Goal: Navigation & Orientation: Find specific page/section

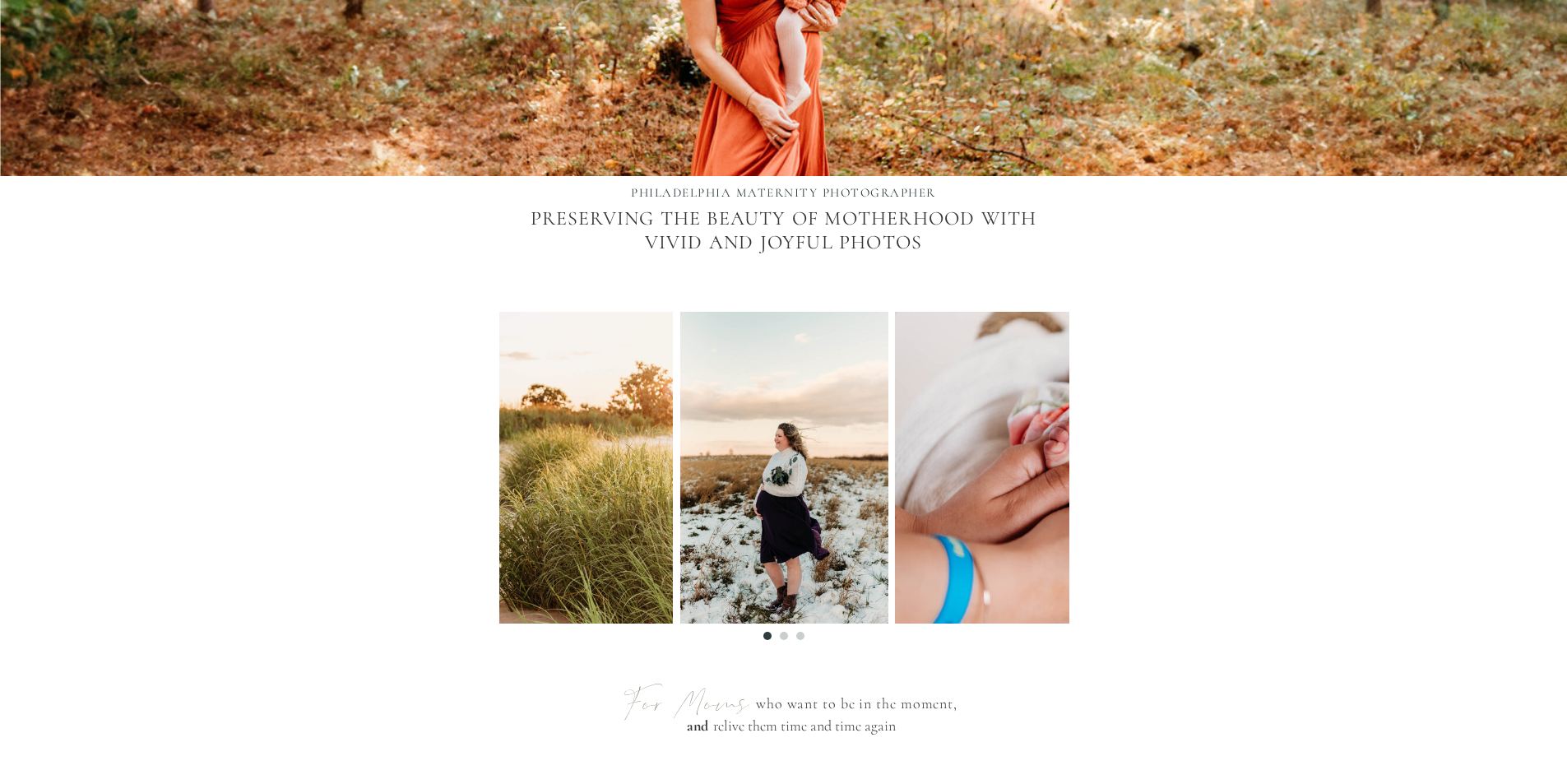
scroll to position [494, 0]
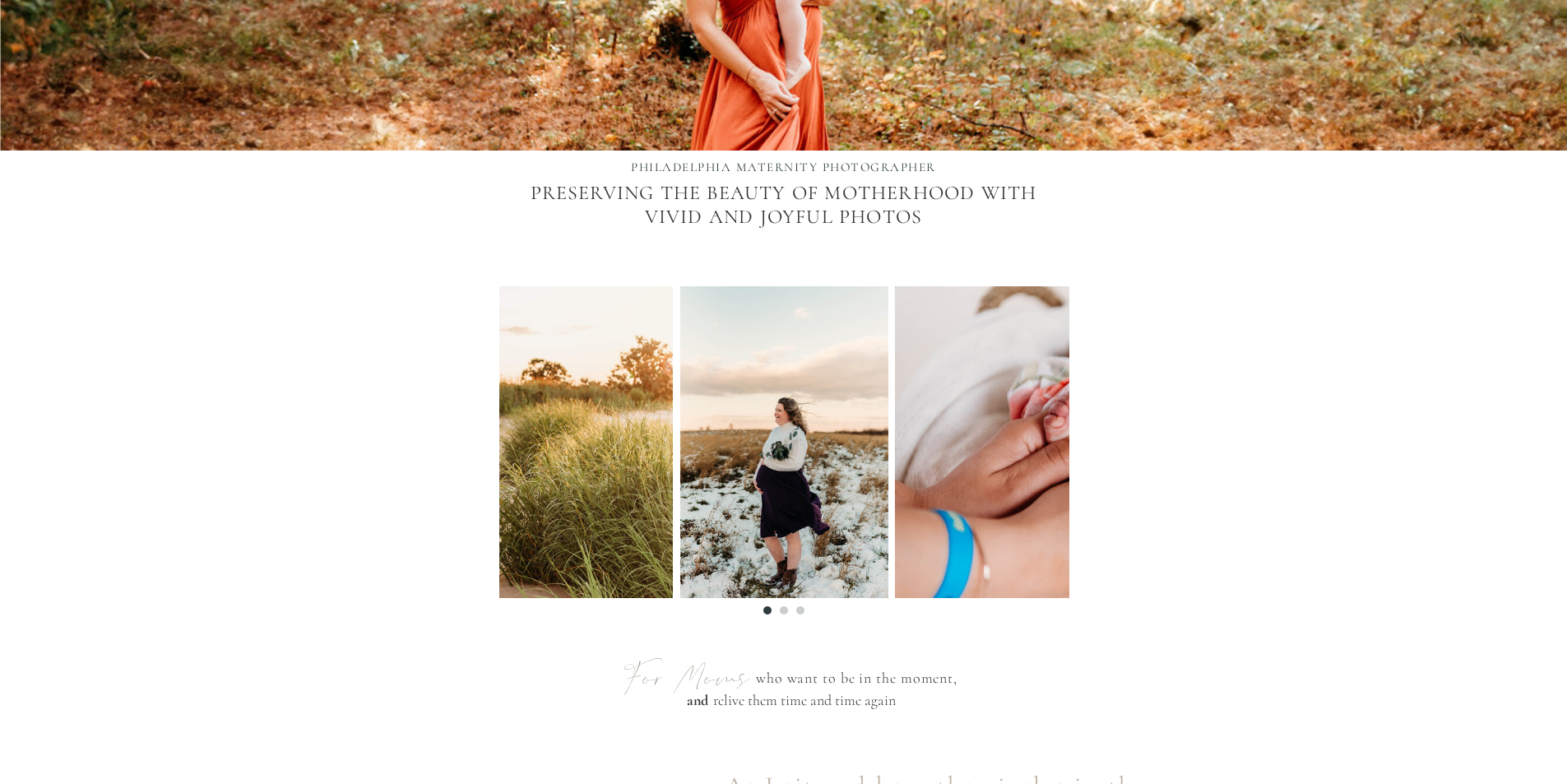
click at [785, 610] on li "Page dot 2" at bounding box center [784, 609] width 8 height 8
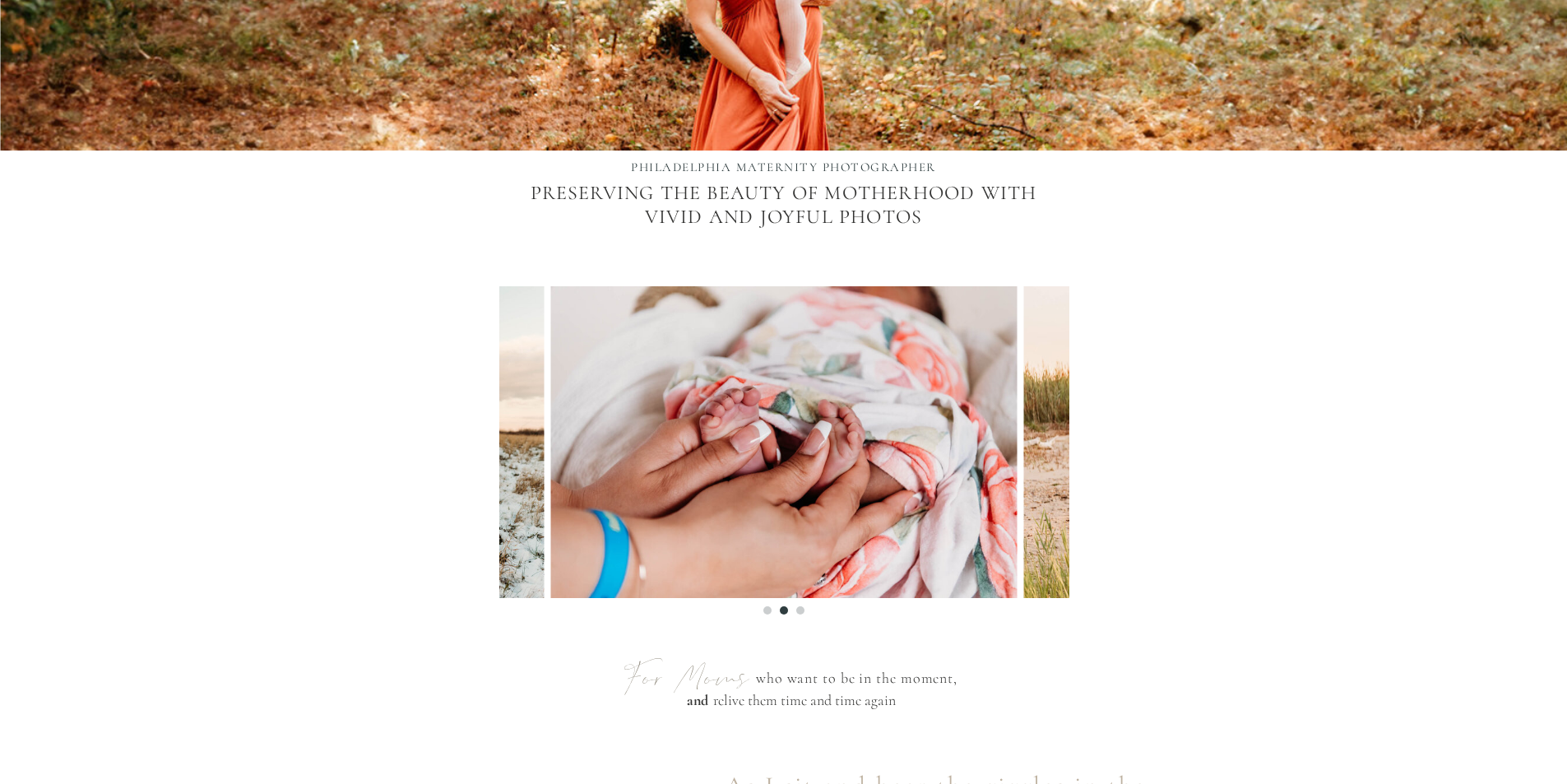
click at [803, 612] on li "Page dot 3" at bounding box center [800, 609] width 8 height 8
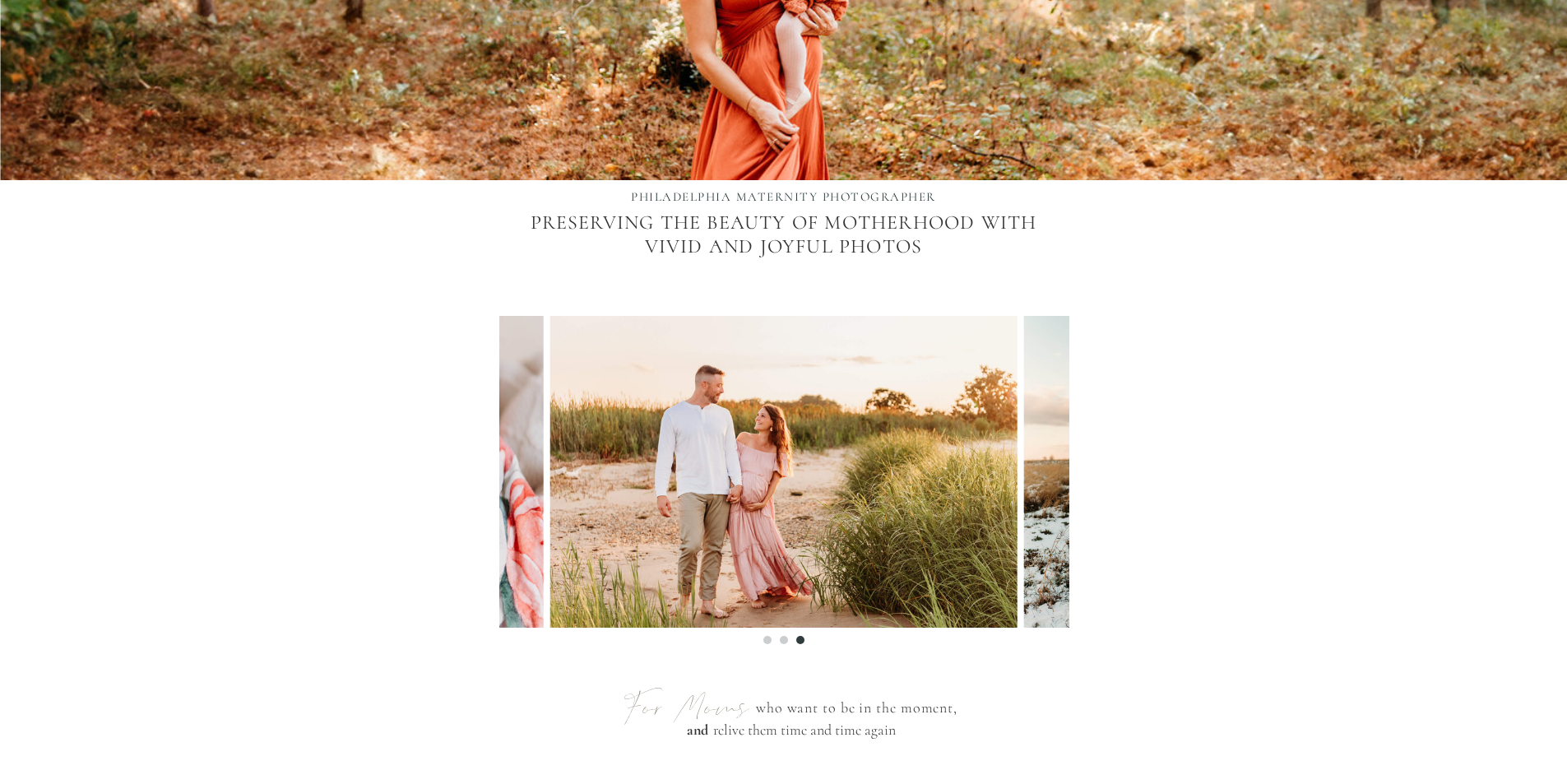
scroll to position [0, 0]
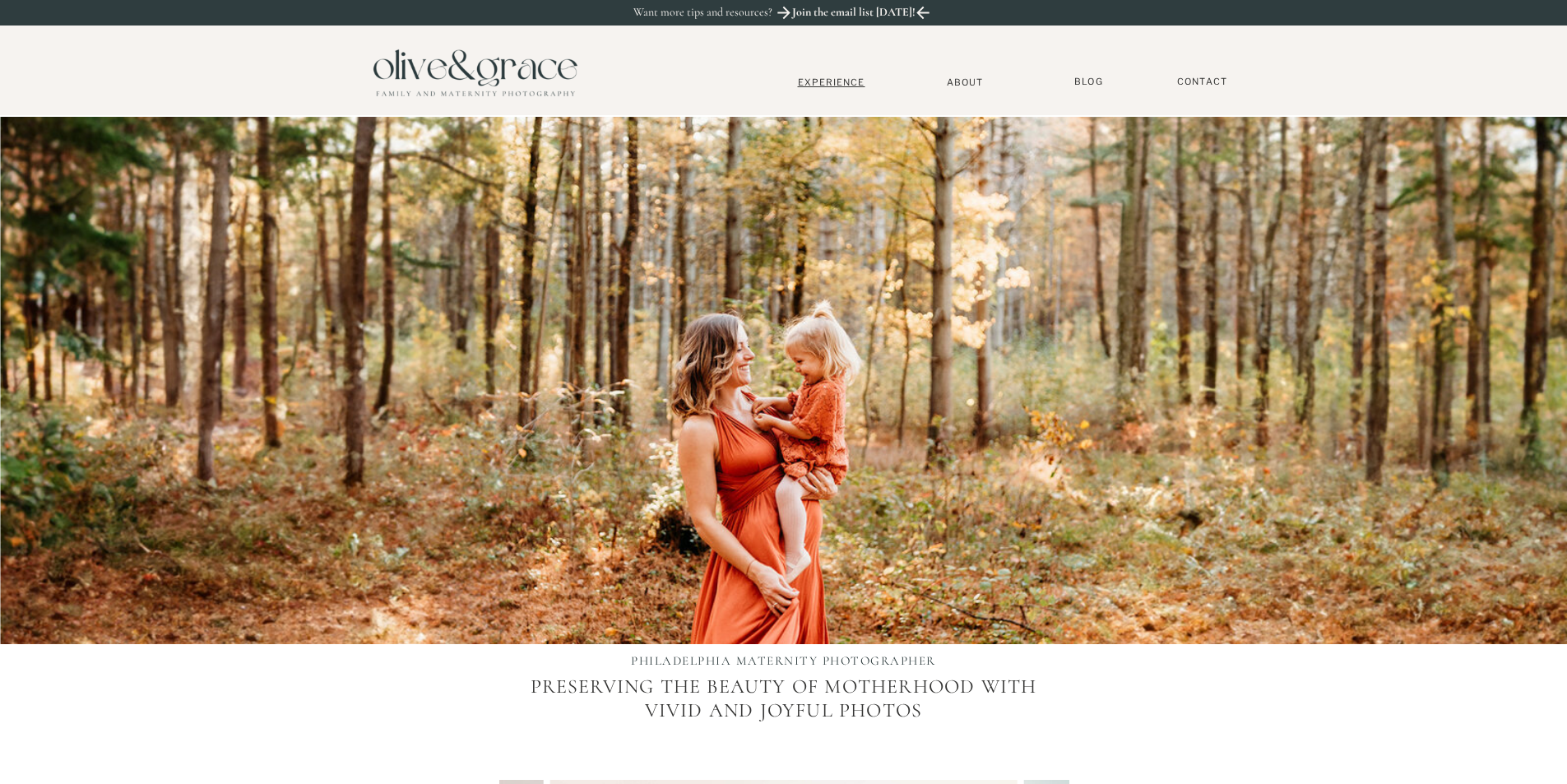
click at [848, 80] on nav "Experience" at bounding box center [832, 82] width 109 height 12
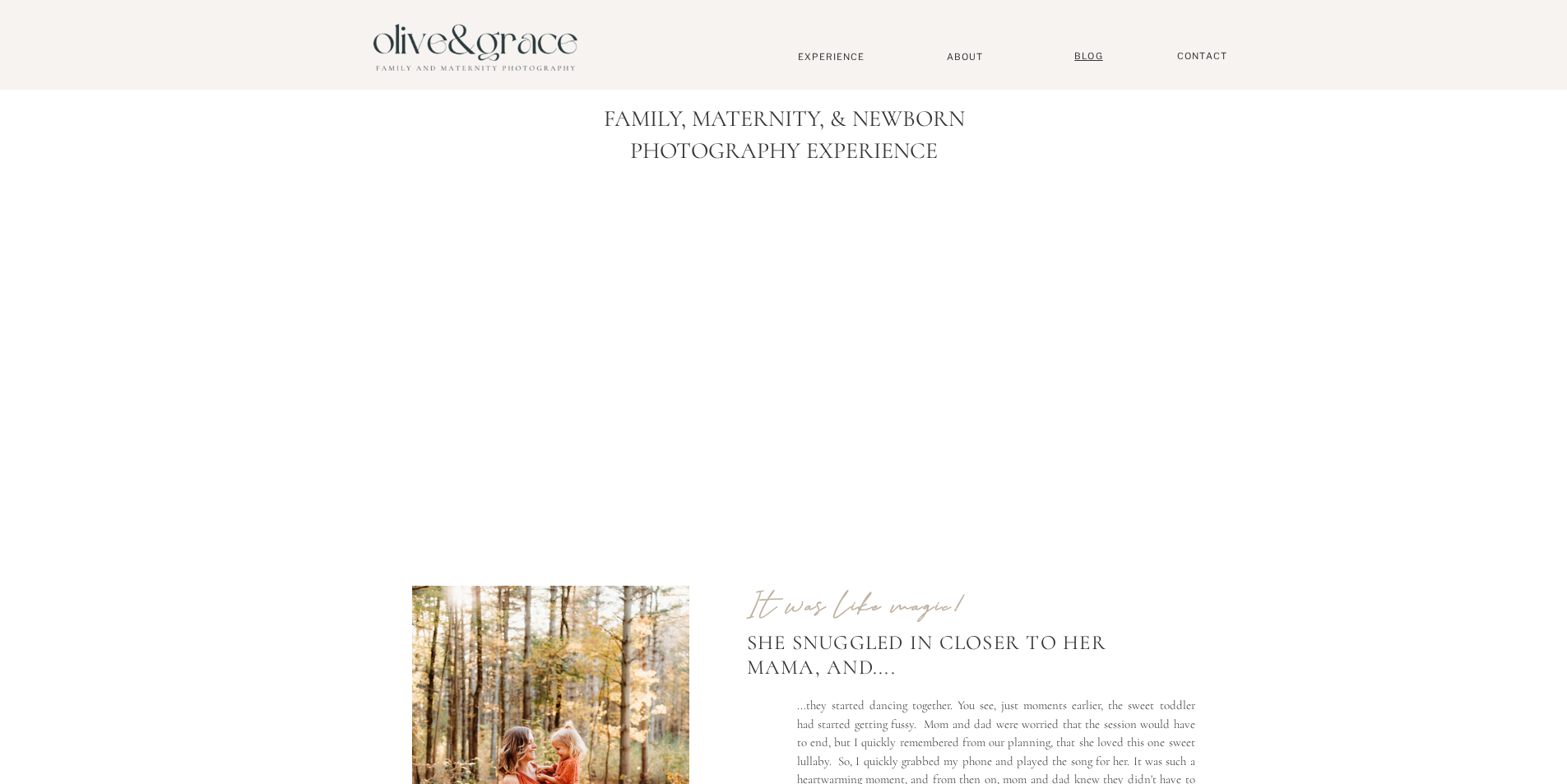
click at [1090, 59] on nav "BLOG" at bounding box center [1089, 56] width 41 height 12
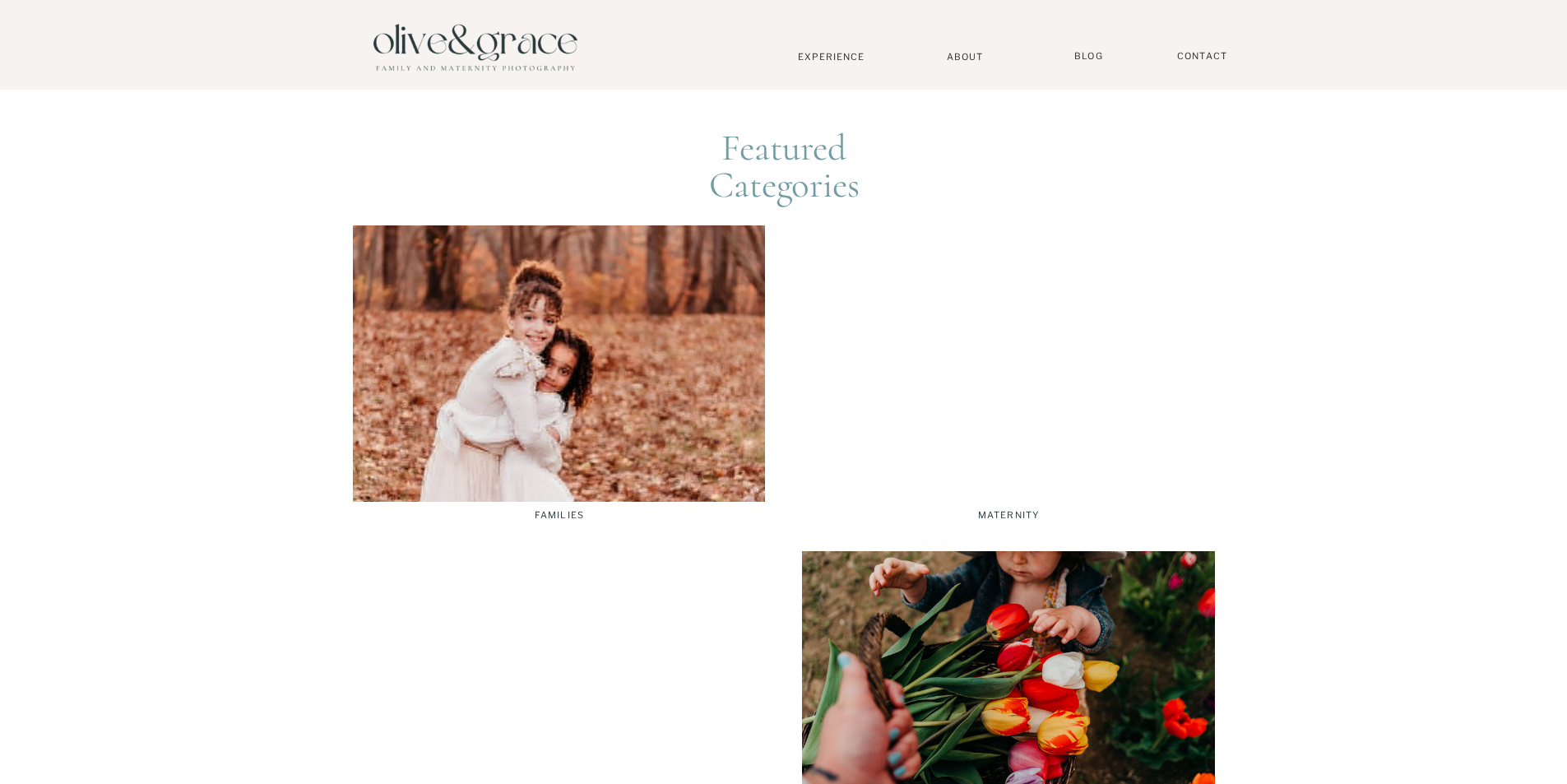
scroll to position [4605, 0]
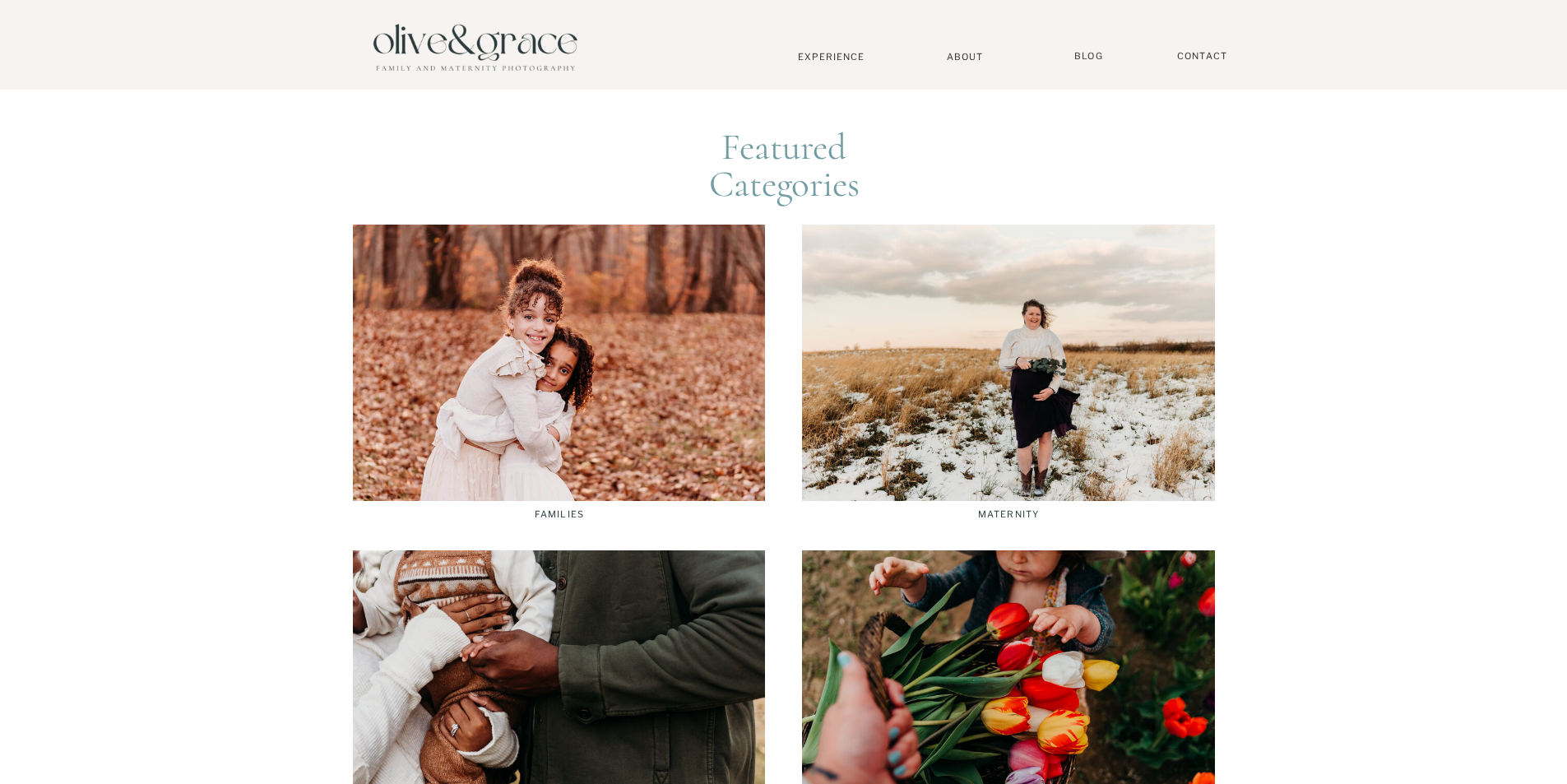
click at [627, 372] on div at bounding box center [559, 363] width 412 height 276
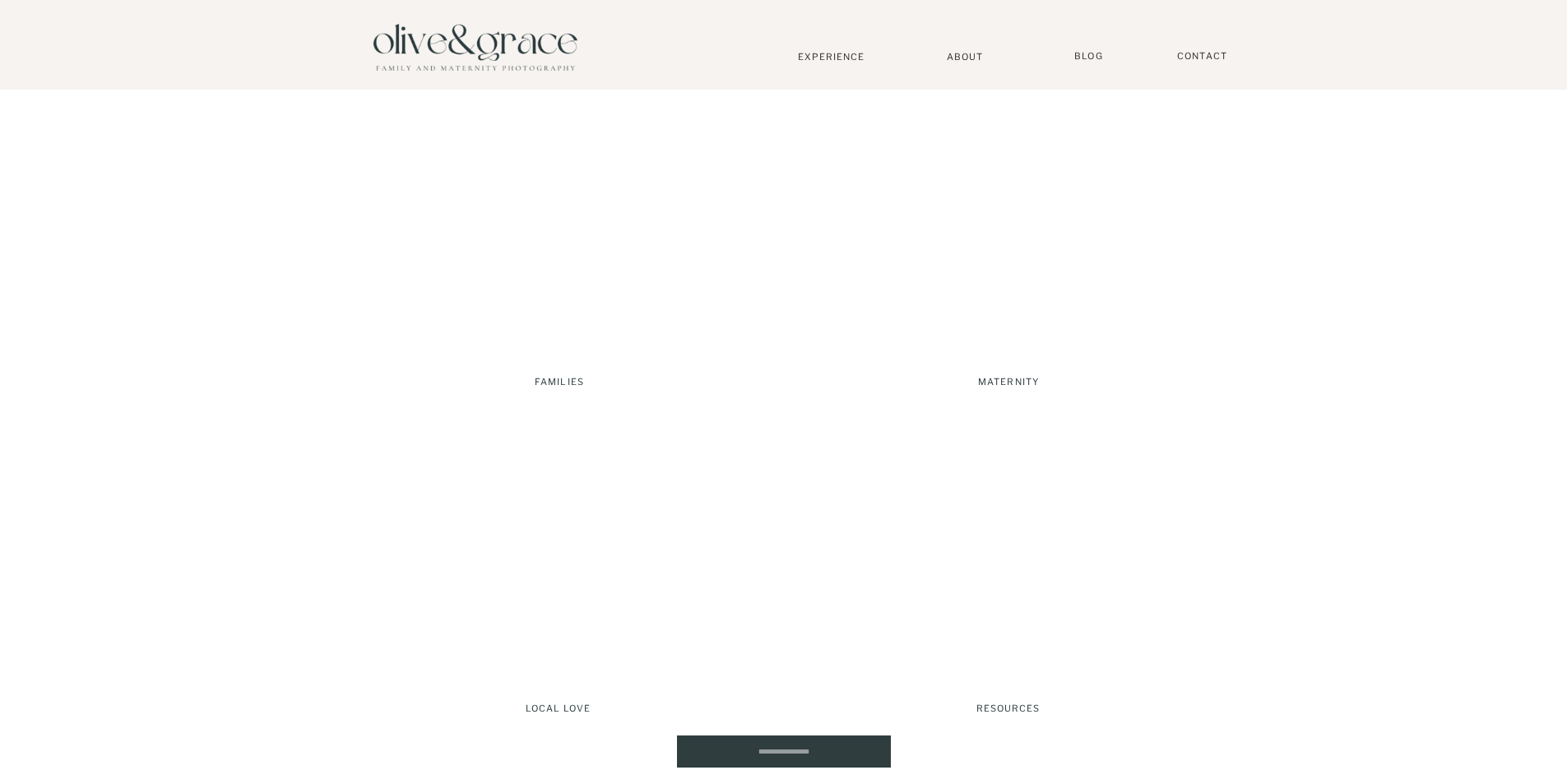
scroll to position [4934, 0]
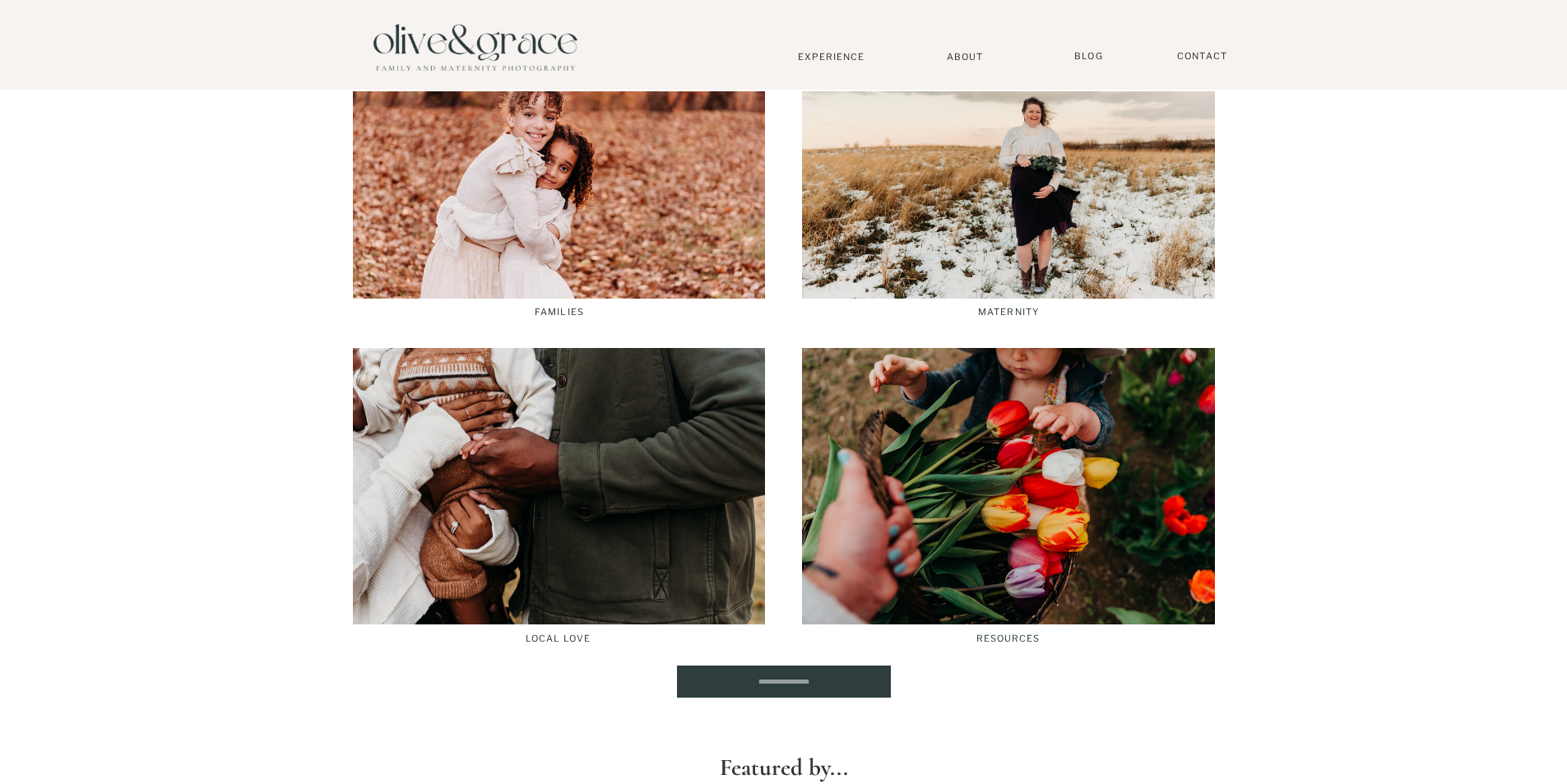
click at [920, 215] on div at bounding box center [1008, 160] width 413 height 276
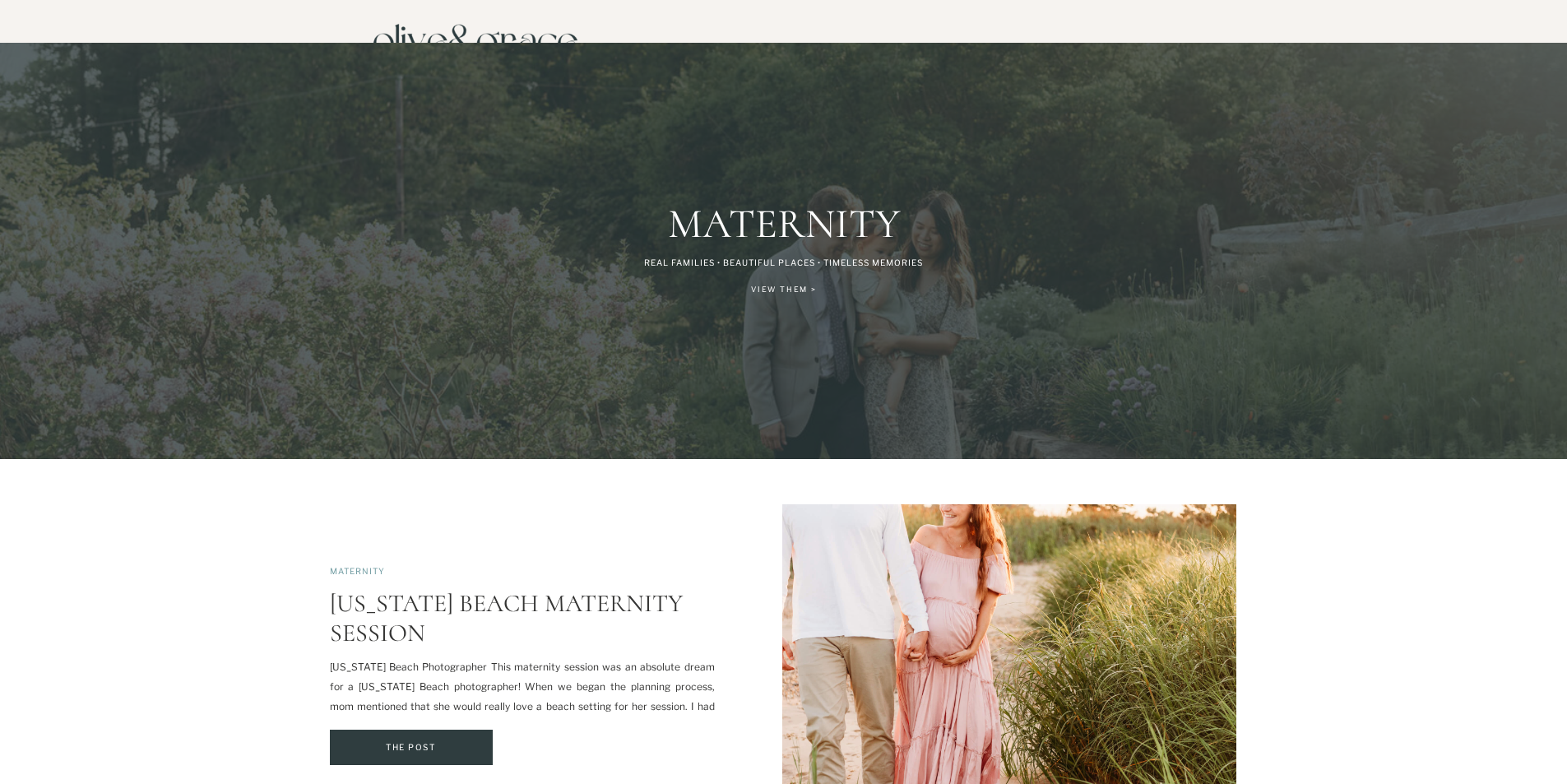
scroll to position [20, 0]
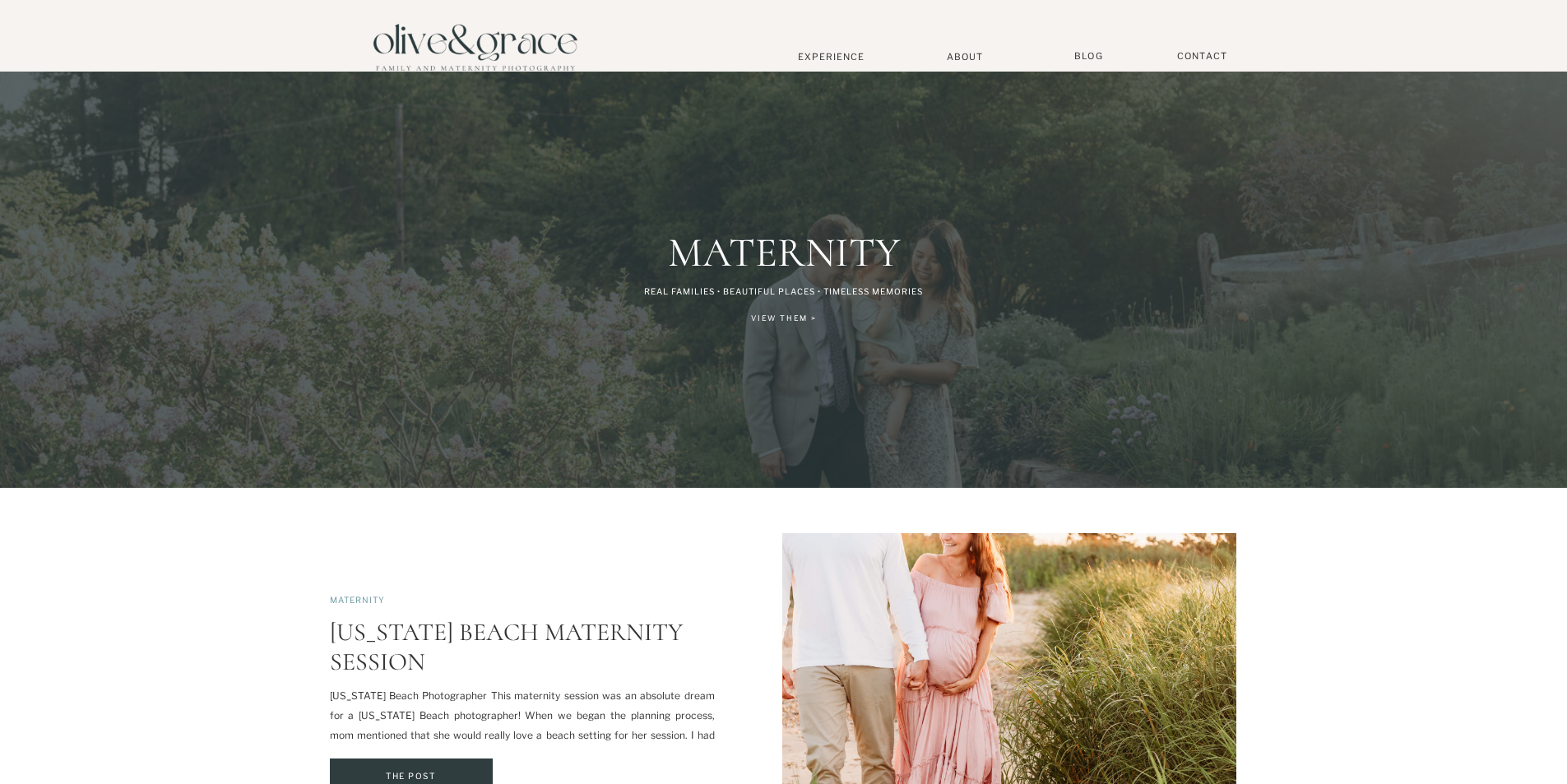
click at [844, 48] on div at bounding box center [784, 26] width 1567 height 91
click at [845, 53] on nav "Experience" at bounding box center [832, 56] width 109 height 12
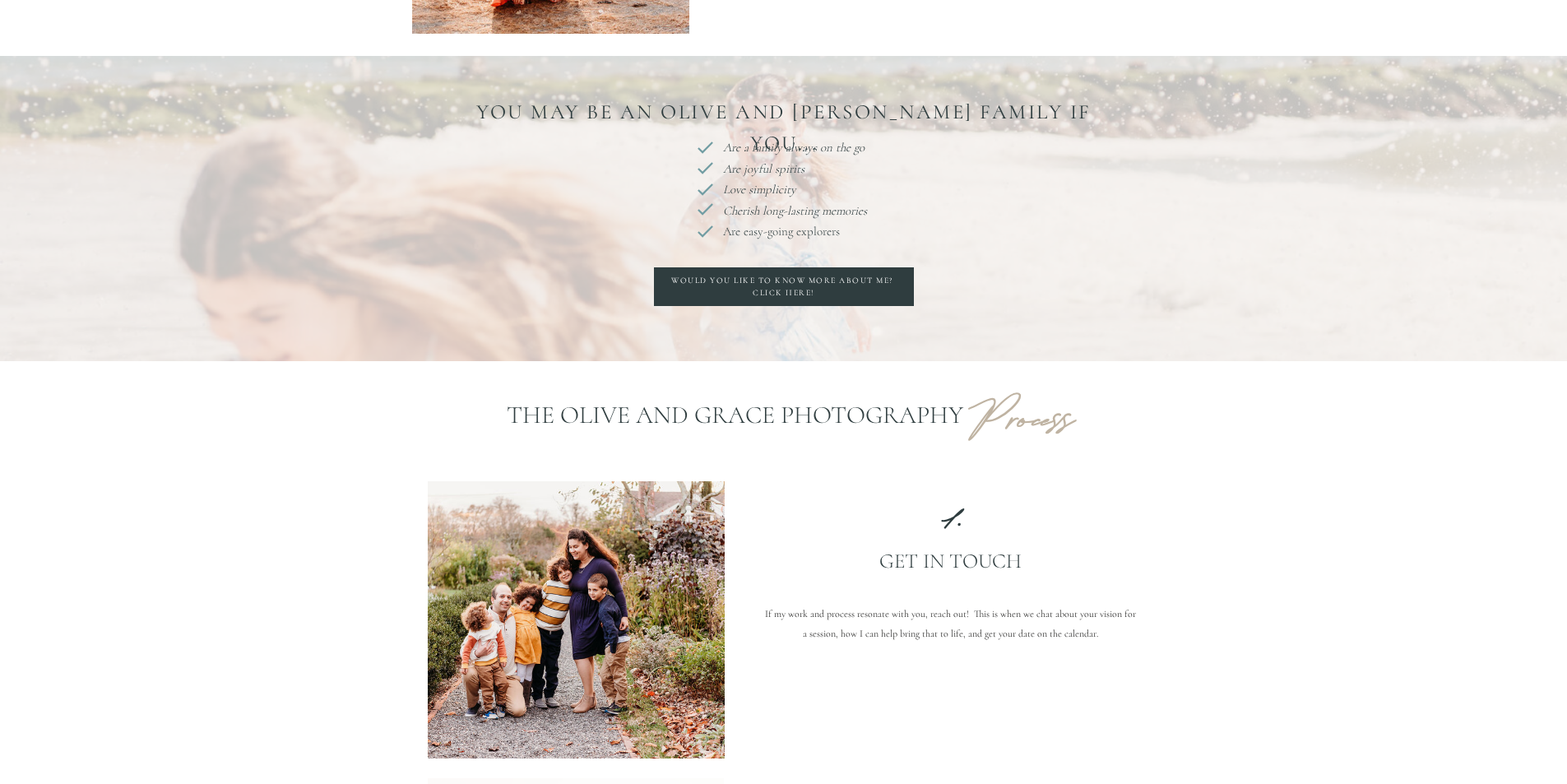
scroll to position [987, 0]
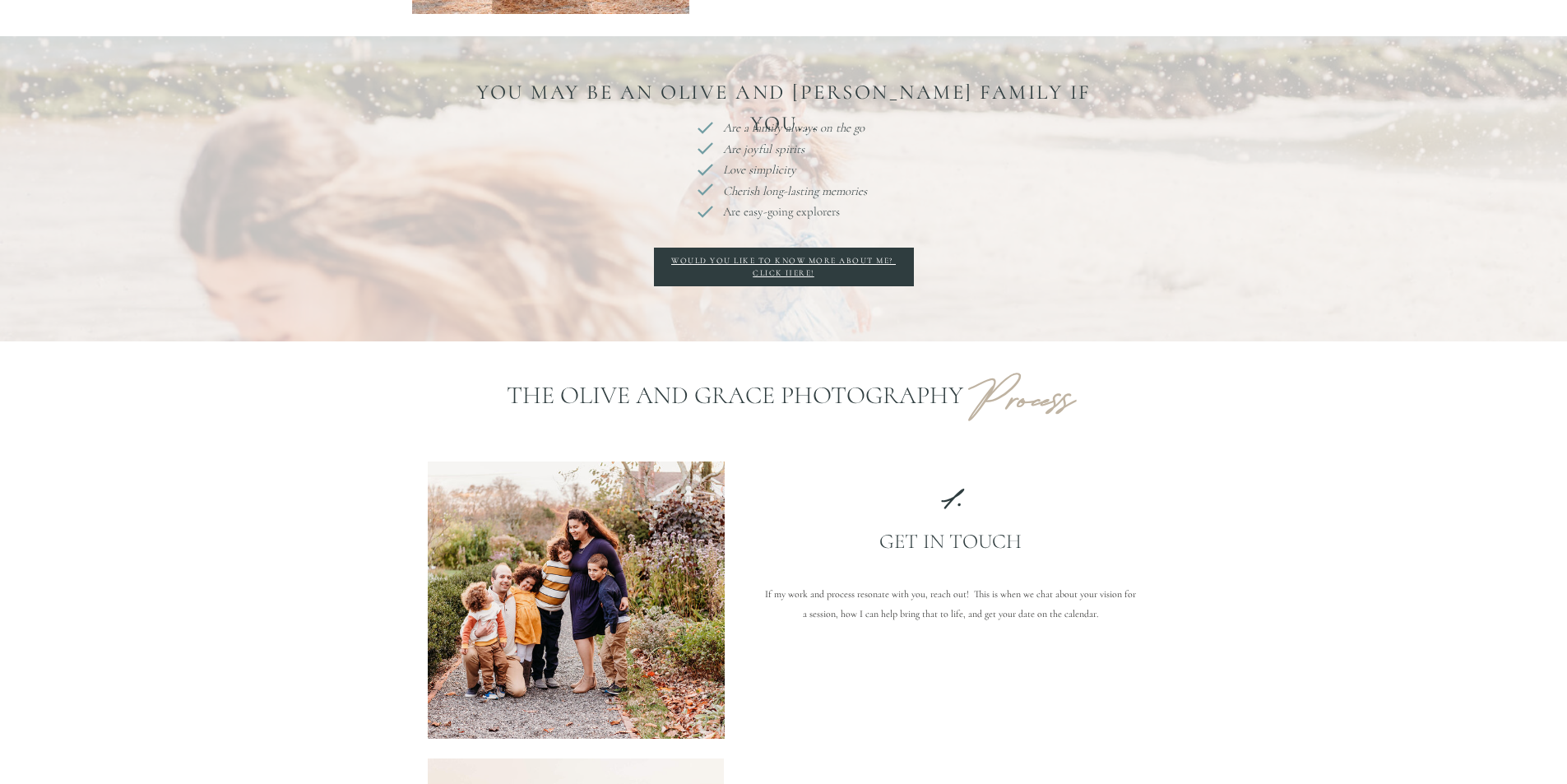
click at [793, 265] on div "Would you like to know more about me? Click here!" at bounding box center [784, 266] width 243 height 24
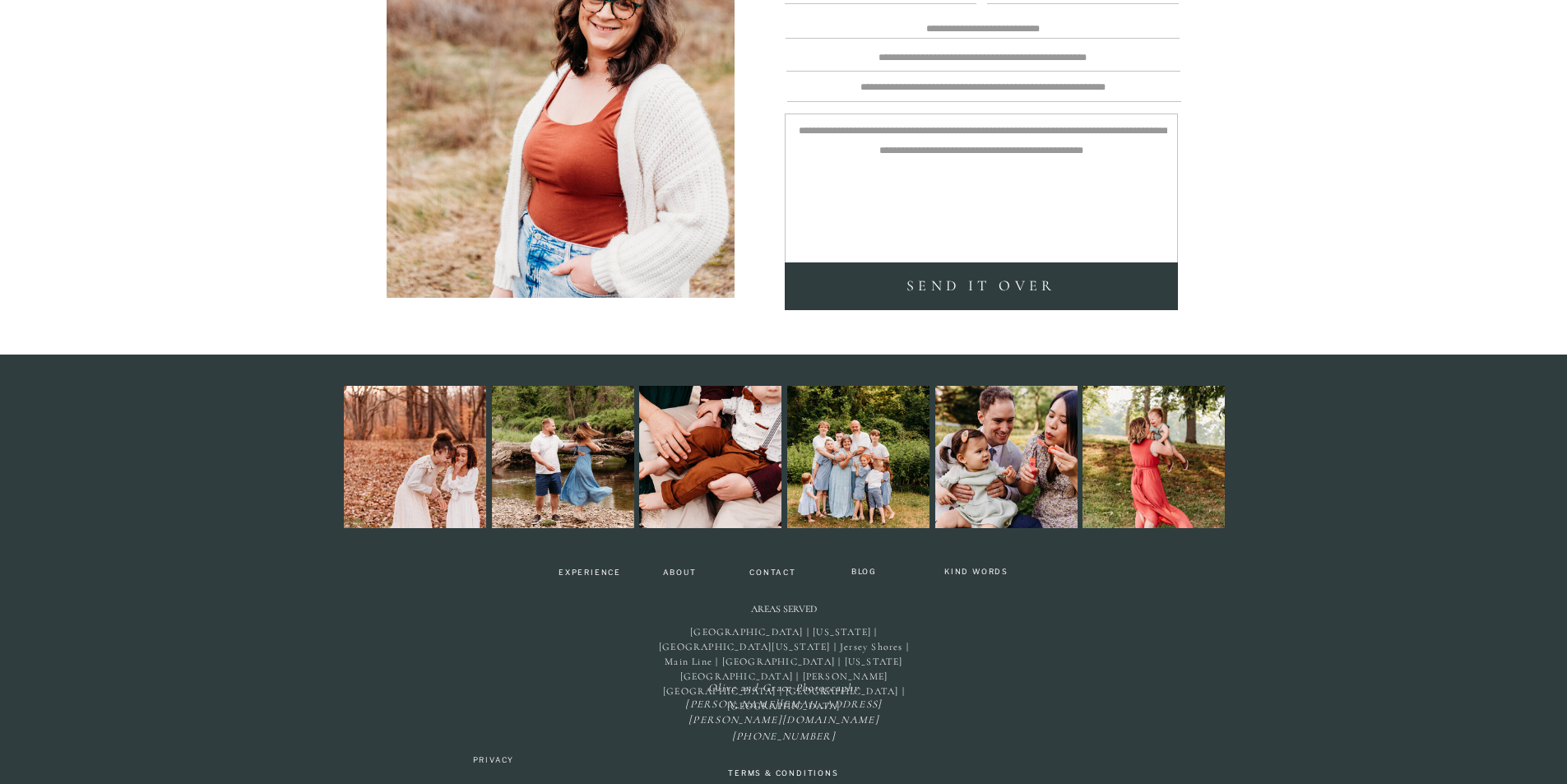
scroll to position [3673, 0]
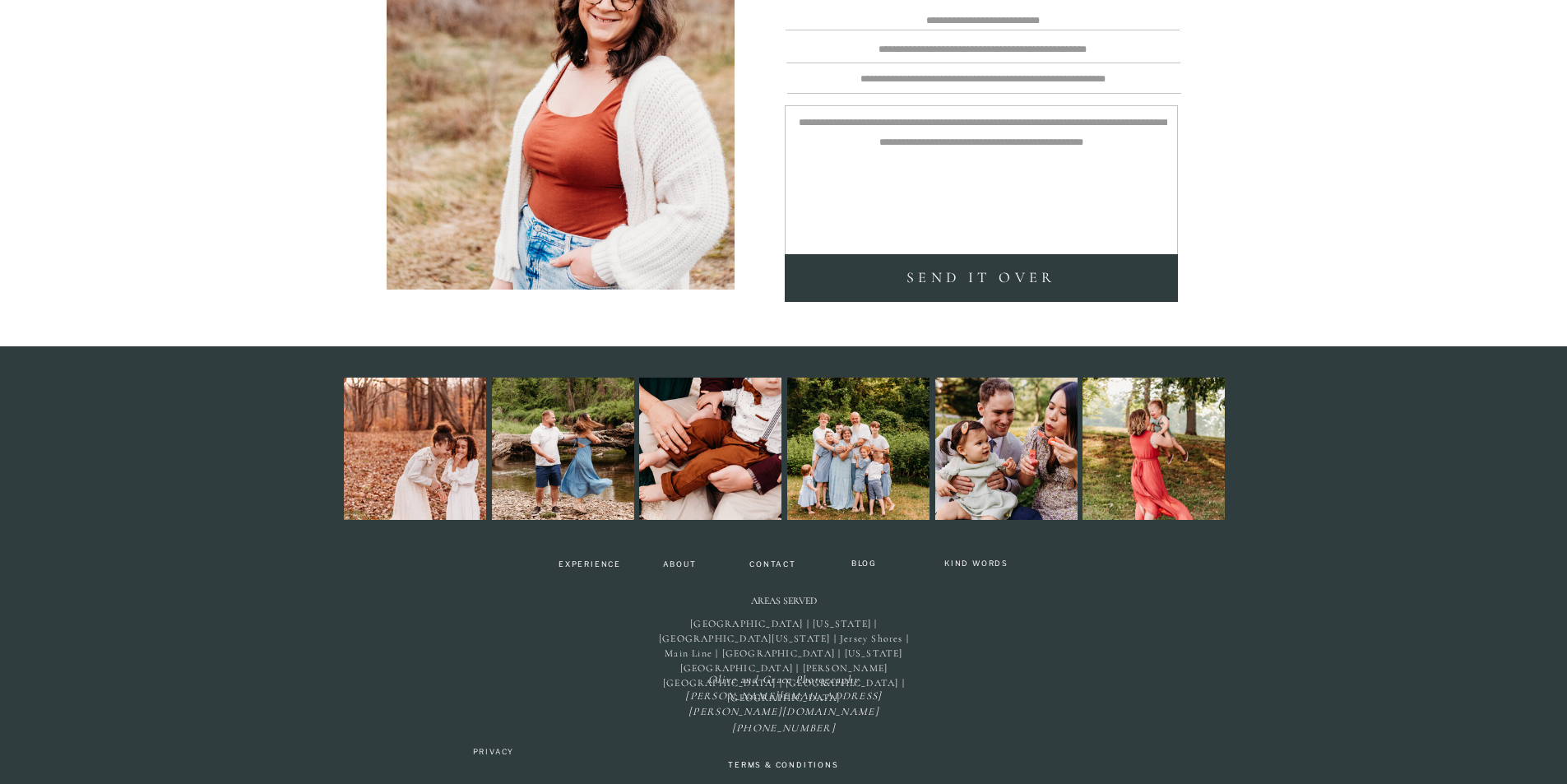
click at [820, 465] on div at bounding box center [858, 449] width 143 height 143
